Goal: Use online tool/utility

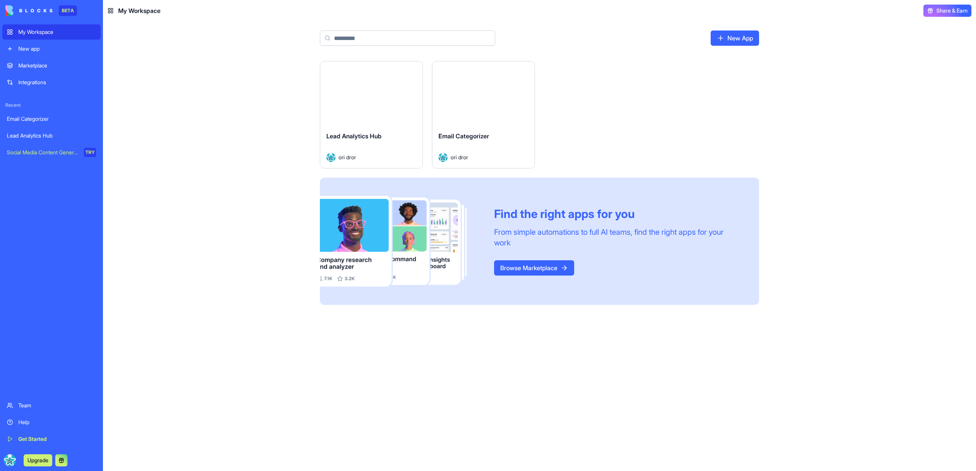
click at [362, 119] on div "Launch" at bounding box center [371, 93] width 102 height 64
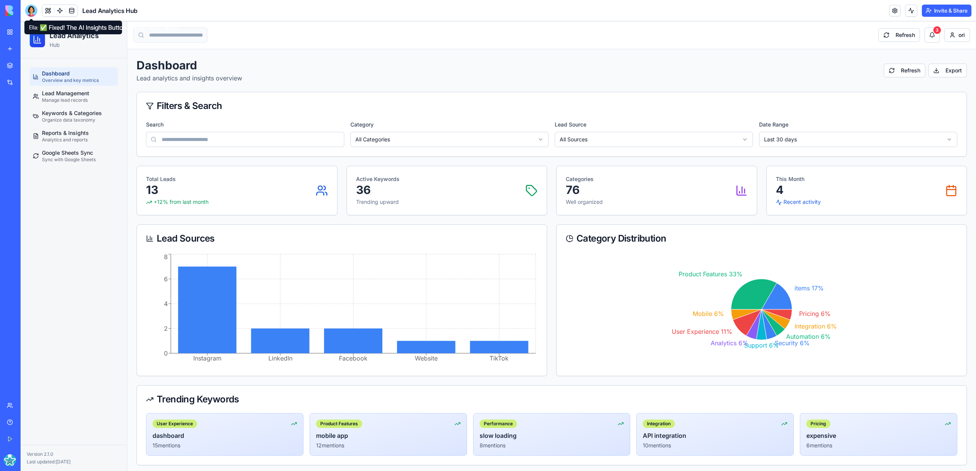
click at [29, 8] on div at bounding box center [31, 11] width 12 height 12
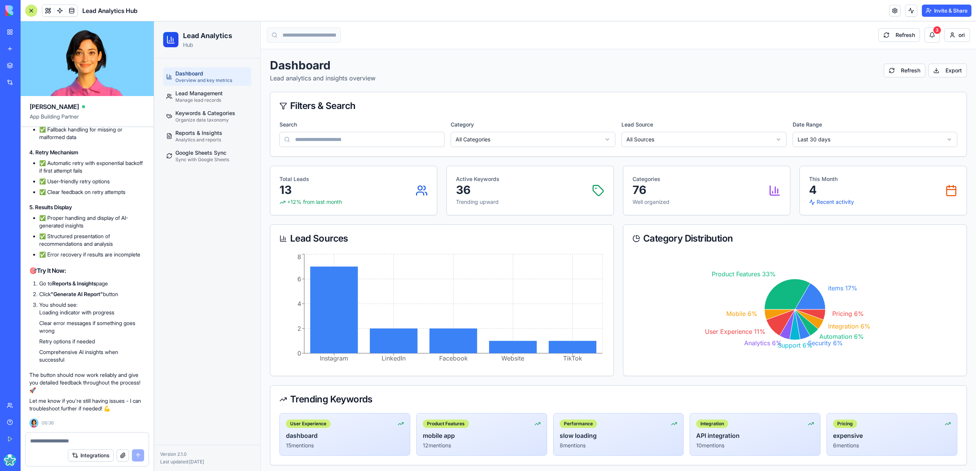
scroll to position [14275, 0]
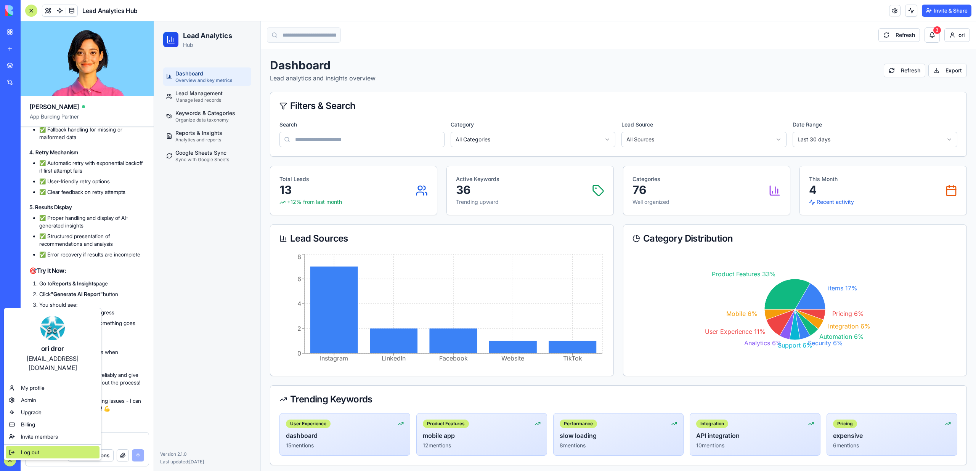
click at [34, 449] on span "Log out" at bounding box center [30, 453] width 18 height 8
